Goal: Book appointment/travel/reservation

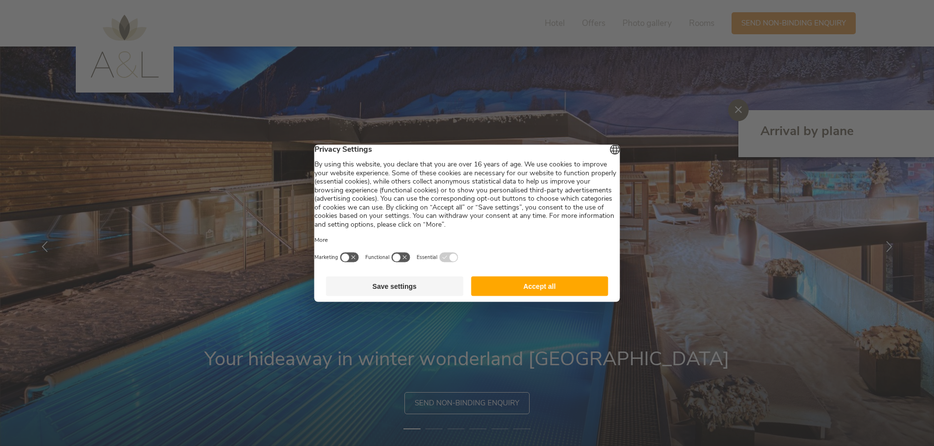
click at [554, 295] on button "Accept all" at bounding box center [539, 286] width 137 height 20
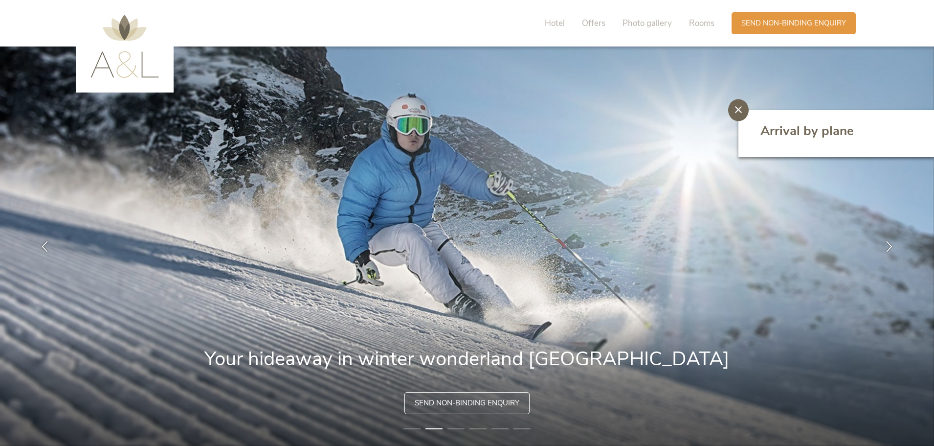
click at [739, 108] on icon at bounding box center [738, 109] width 7 height 7
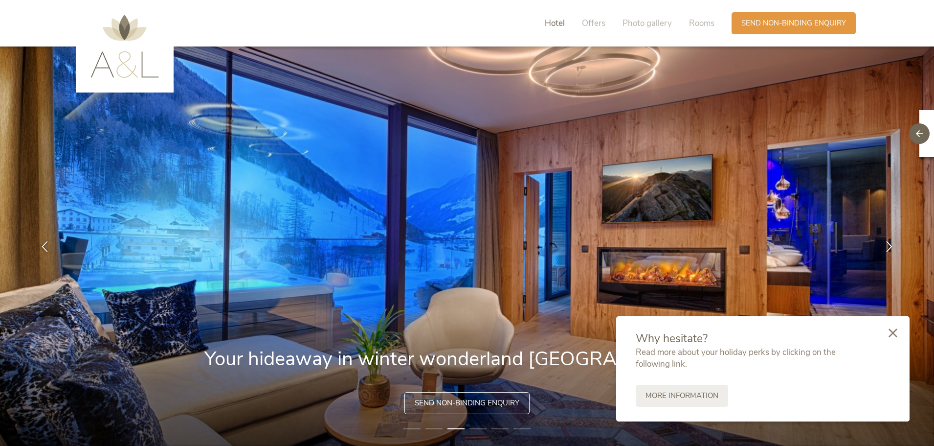
click at [555, 22] on span "Hotel" at bounding box center [555, 23] width 20 height 11
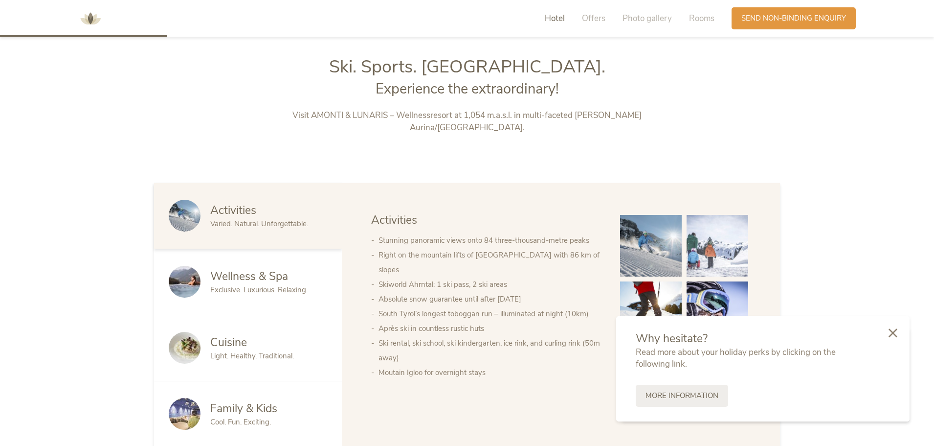
scroll to position [479, 0]
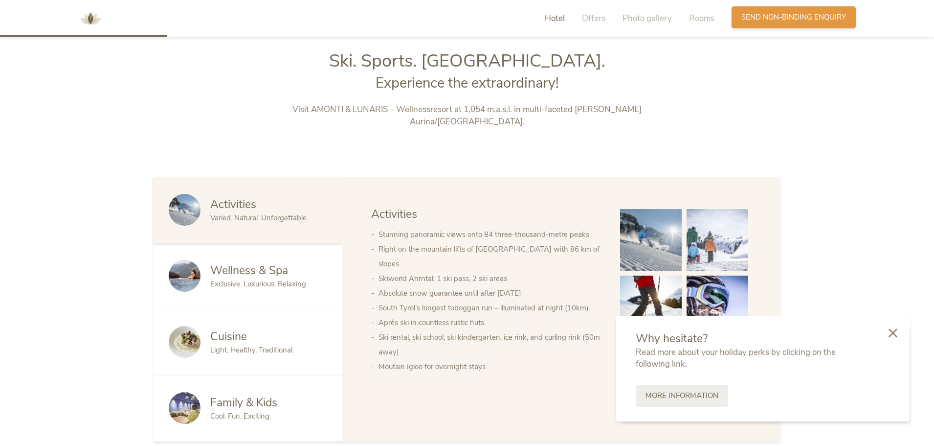
click at [763, 17] on span "Send non-binding enquiry" at bounding box center [793, 17] width 105 height 10
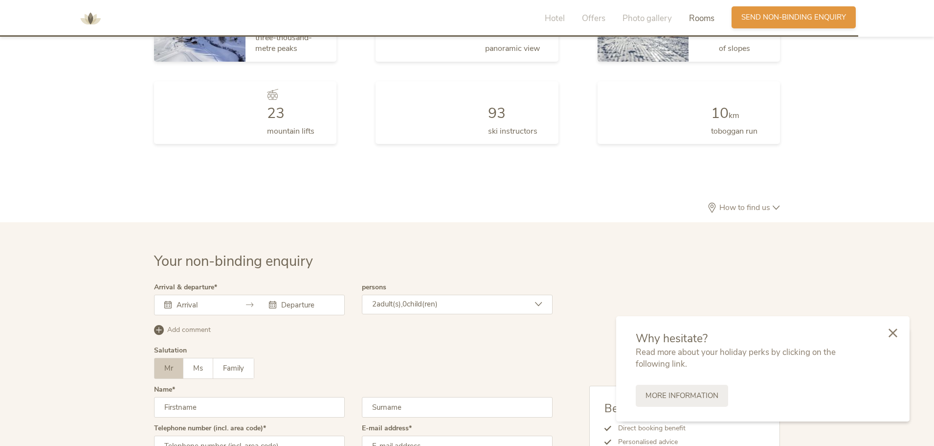
scroll to position [2686, 0]
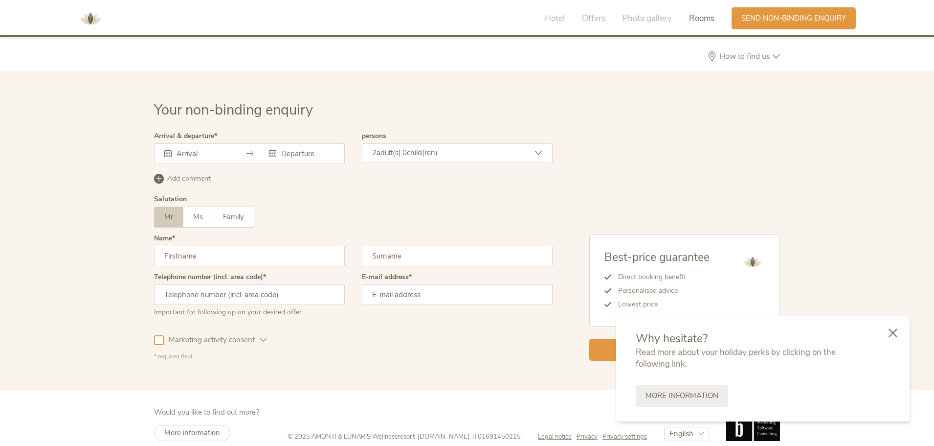
click at [699, 20] on span "Rooms" at bounding box center [701, 18] width 25 height 11
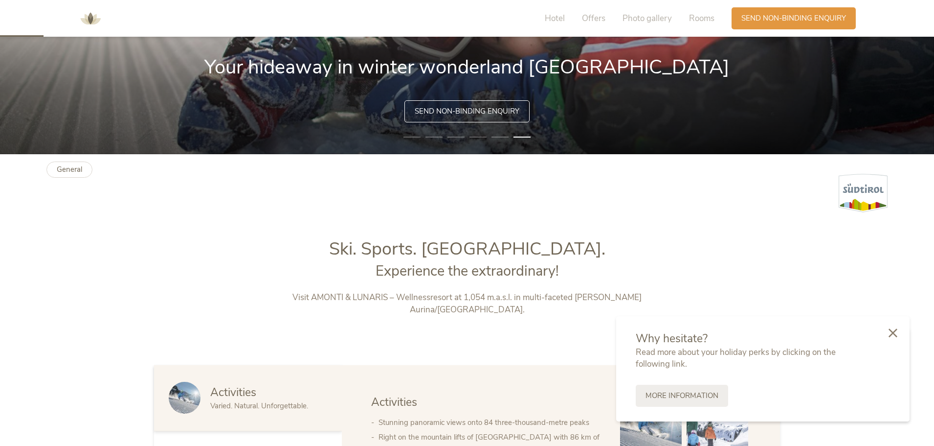
scroll to position [0, 0]
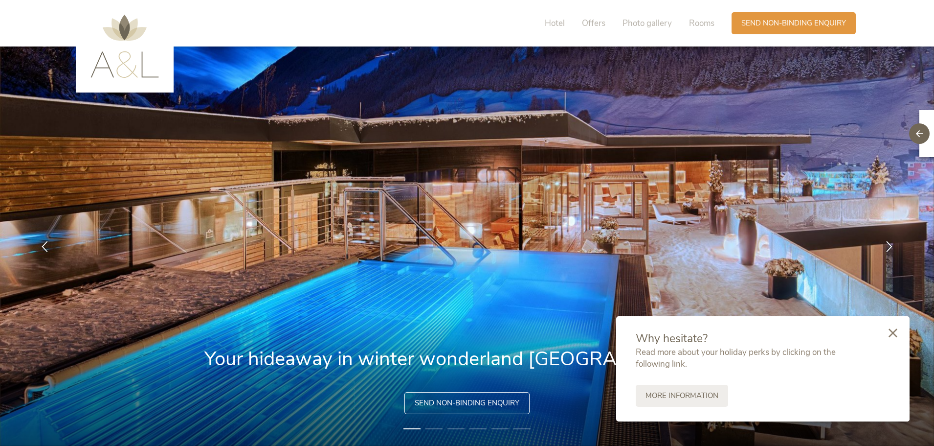
click at [126, 32] on img at bounding box center [124, 46] width 68 height 63
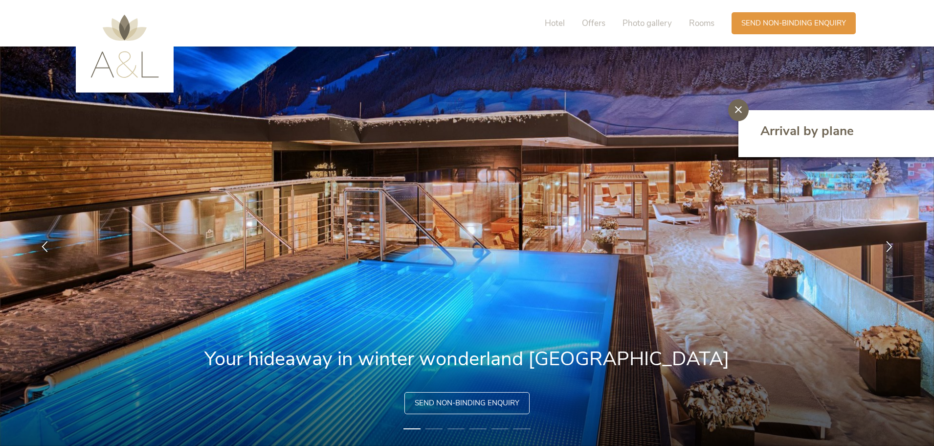
click at [739, 111] on icon at bounding box center [738, 109] width 7 height 7
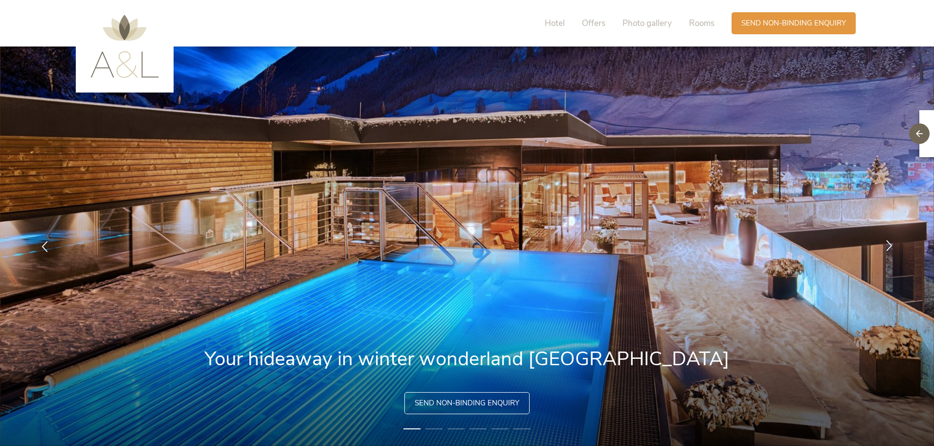
click at [889, 247] on icon at bounding box center [889, 245] width 11 height 11
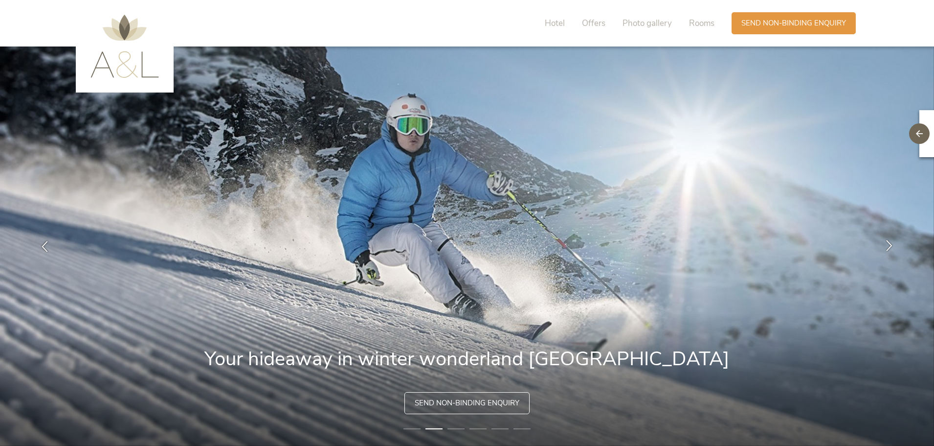
click at [889, 247] on icon at bounding box center [889, 245] width 11 height 11
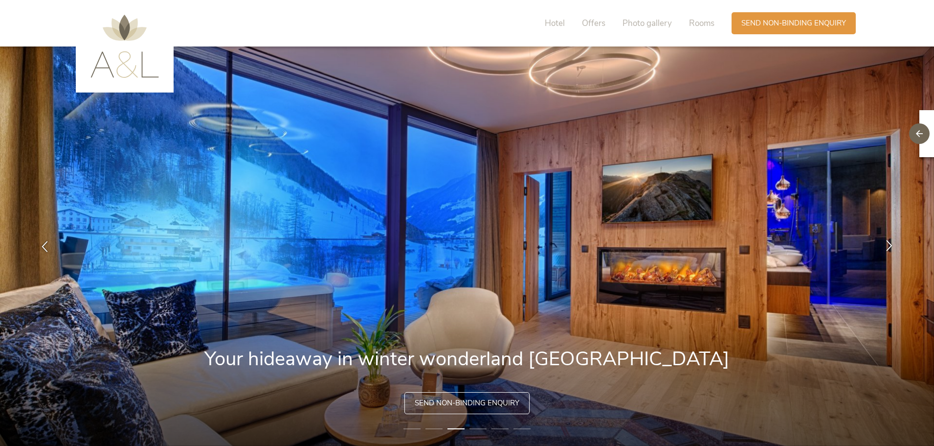
click at [889, 247] on icon at bounding box center [889, 245] width 11 height 11
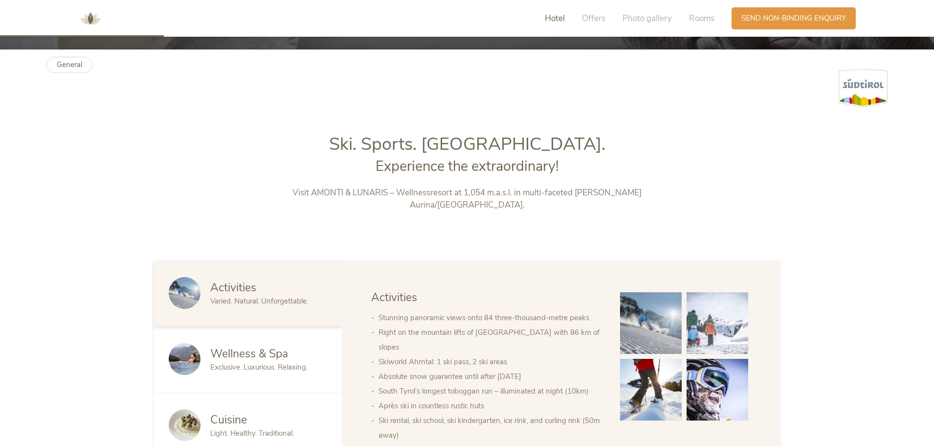
scroll to position [489, 0]
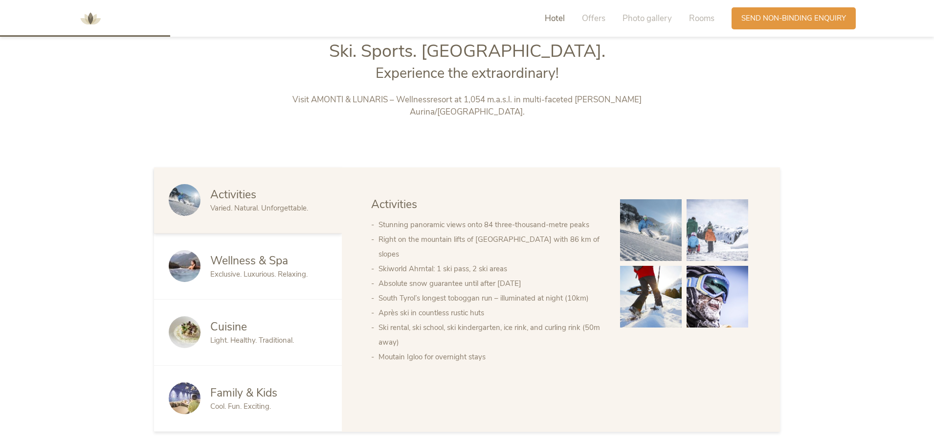
click at [275, 385] on span "Family & Kids" at bounding box center [243, 392] width 67 height 15
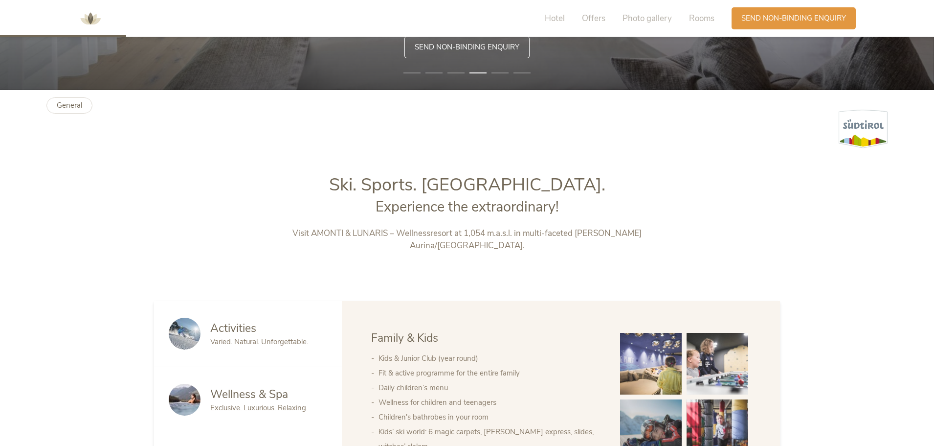
scroll to position [342, 0]
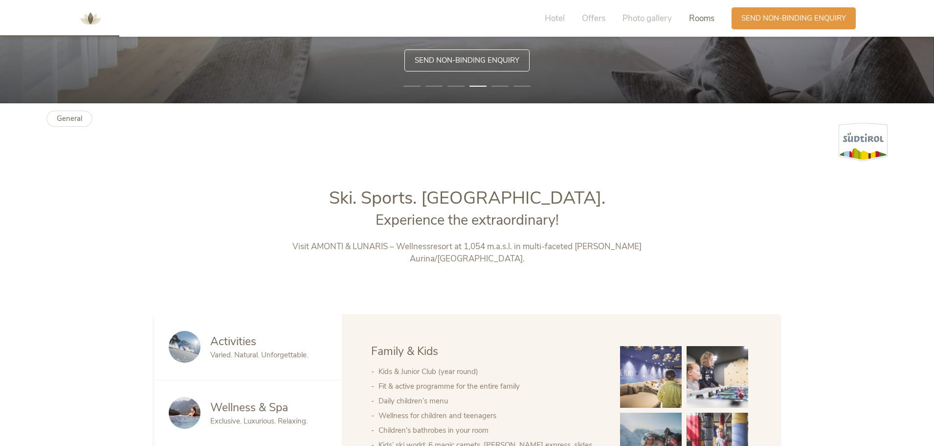
click at [695, 17] on span "Rooms" at bounding box center [701, 18] width 25 height 11
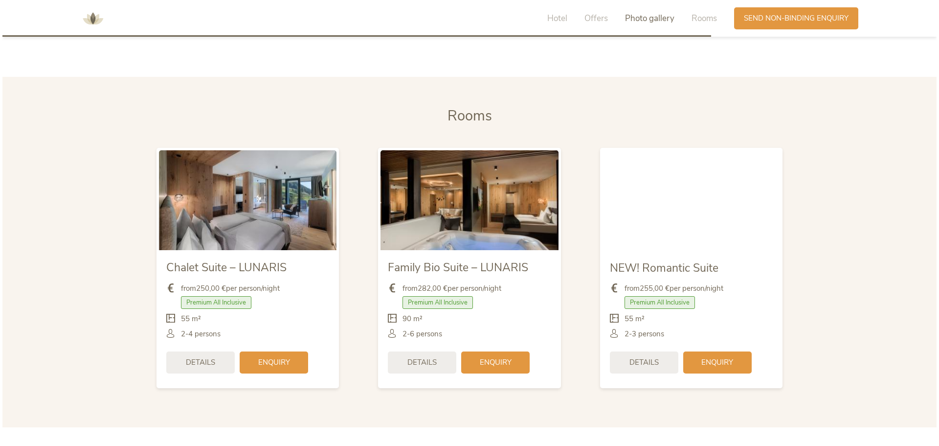
scroll to position [2052, 0]
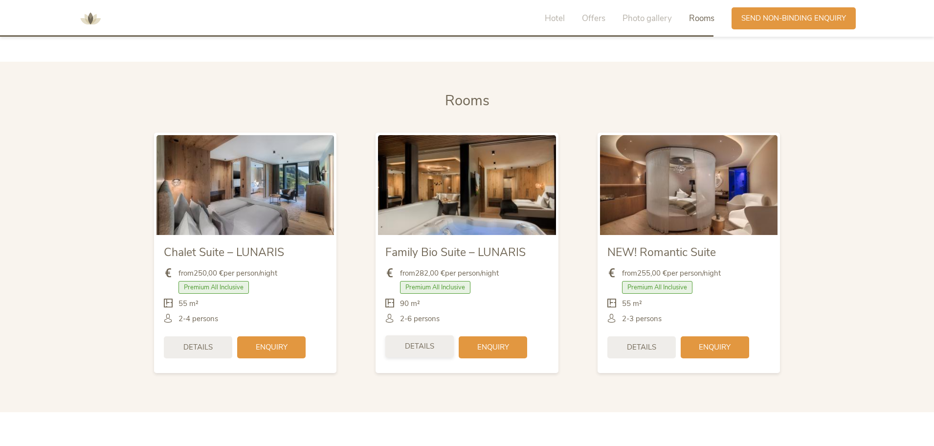
click at [433, 341] on span "Details" at bounding box center [419, 346] width 29 height 10
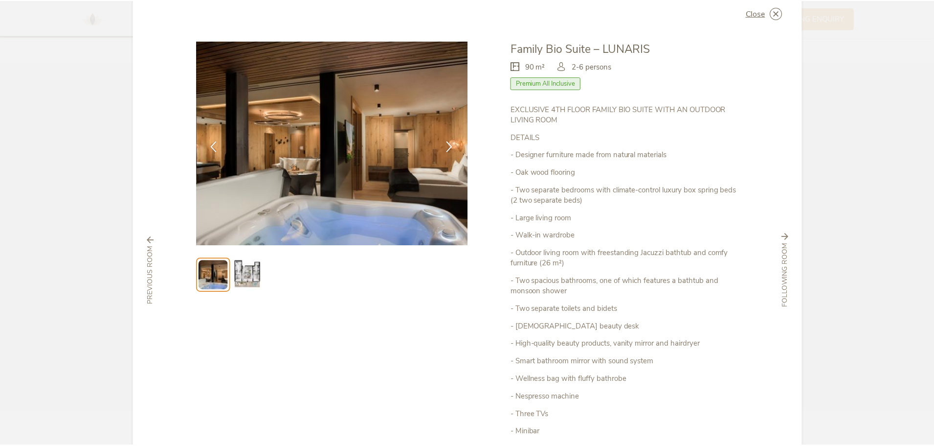
scroll to position [0, 0]
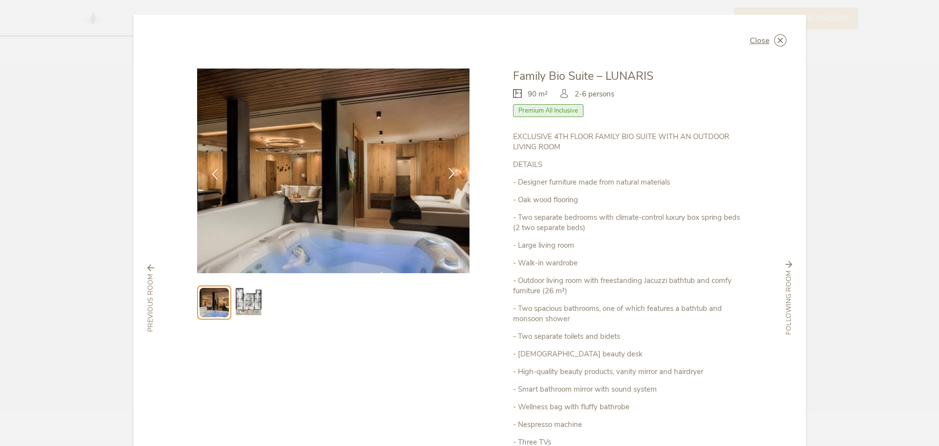
click at [448, 165] on div at bounding box center [451, 173] width 31 height 31
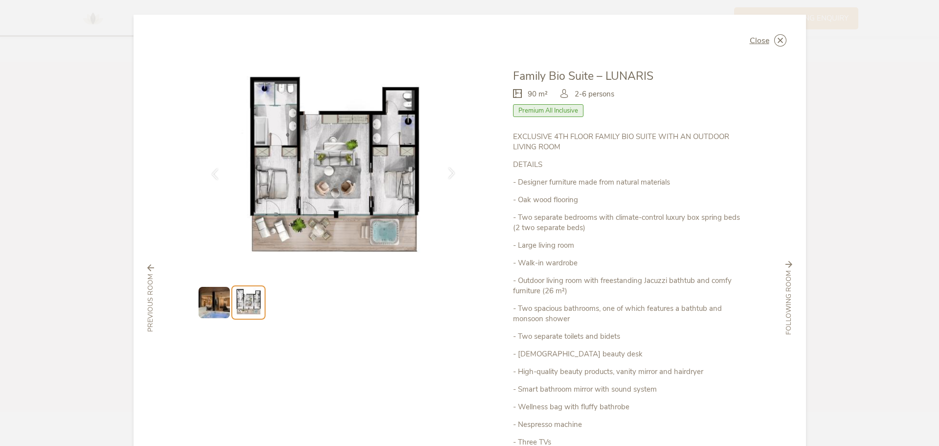
click at [448, 165] on div at bounding box center [451, 173] width 31 height 31
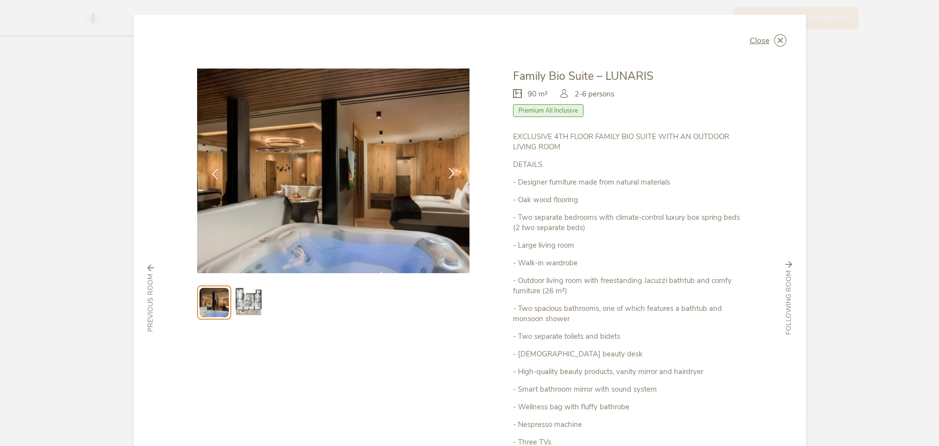
click at [448, 165] on div at bounding box center [451, 173] width 31 height 31
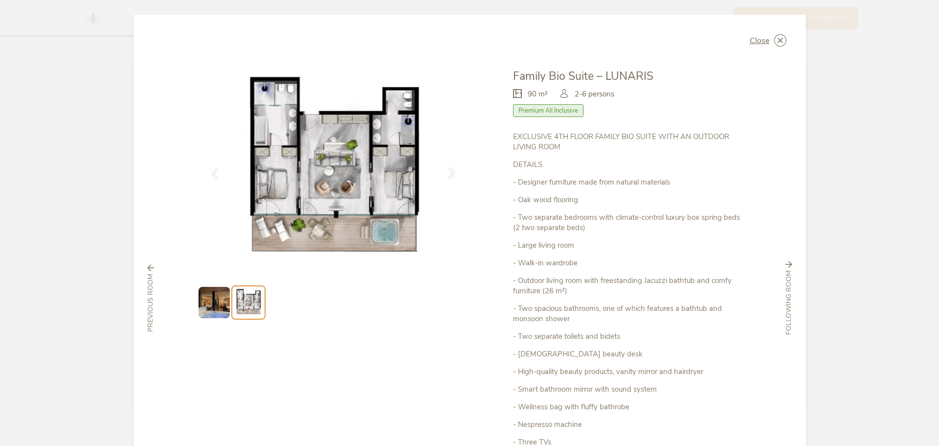
click at [448, 165] on div at bounding box center [451, 173] width 31 height 31
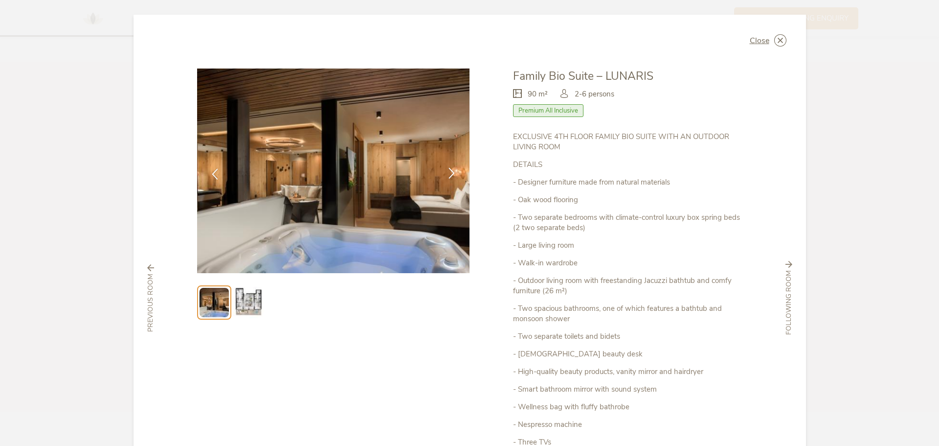
click at [448, 166] on div at bounding box center [451, 173] width 31 height 31
click at [762, 42] on span "Close" at bounding box center [760, 41] width 20 height 8
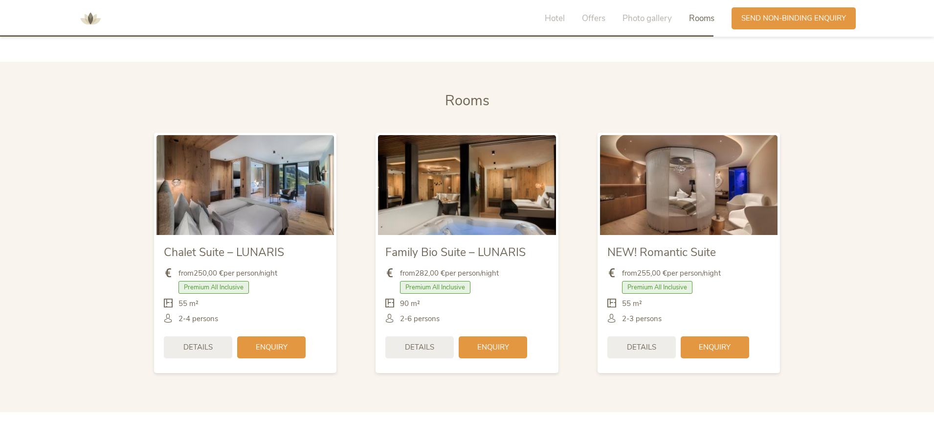
click at [429, 268] on b "282,00 €" at bounding box center [430, 273] width 30 height 10
click at [496, 341] on span "Enquiry" at bounding box center [493, 346] width 32 height 10
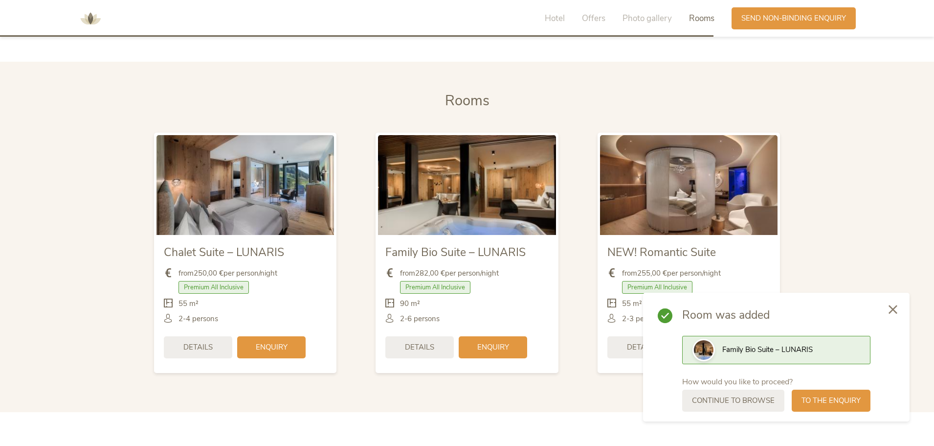
click at [895, 305] on icon at bounding box center [893, 309] width 9 height 9
